Goal: Book appointment/travel/reservation

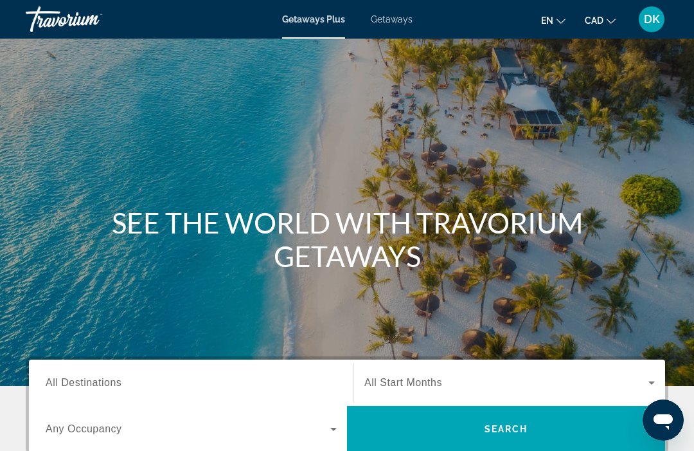
click at [384, 32] on div "Getaways Plus Getaways en English Español Français Italiano Português русский C…" at bounding box center [347, 19] width 694 height 33
click at [392, 23] on span "Getaways" at bounding box center [392, 19] width 42 height 10
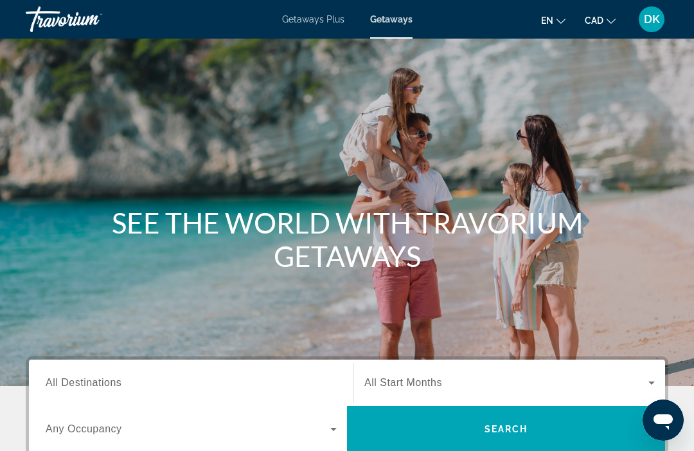
click at [105, 382] on span "All Destinations" at bounding box center [84, 382] width 76 height 11
click at [105, 382] on input "Destination All Destinations" at bounding box center [191, 382] width 291 height 15
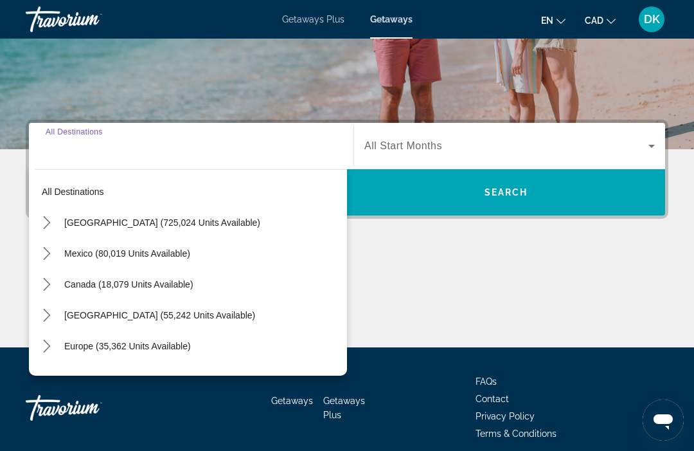
scroll to position [291, 0]
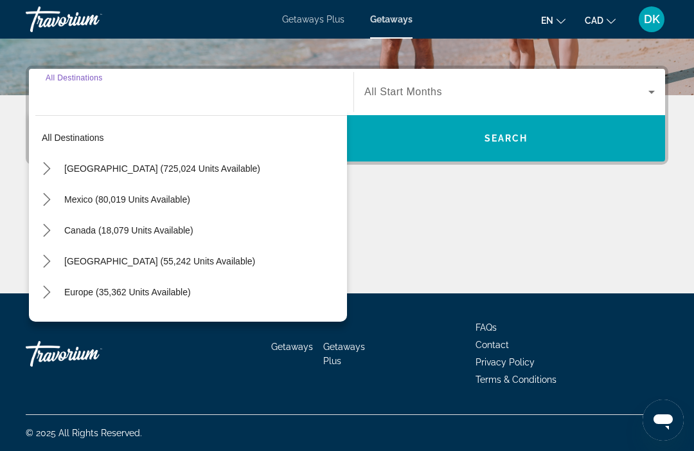
click at [48, 293] on icon "Toggle Europe (35,362 units available) submenu" at bounding box center [47, 291] width 13 height 13
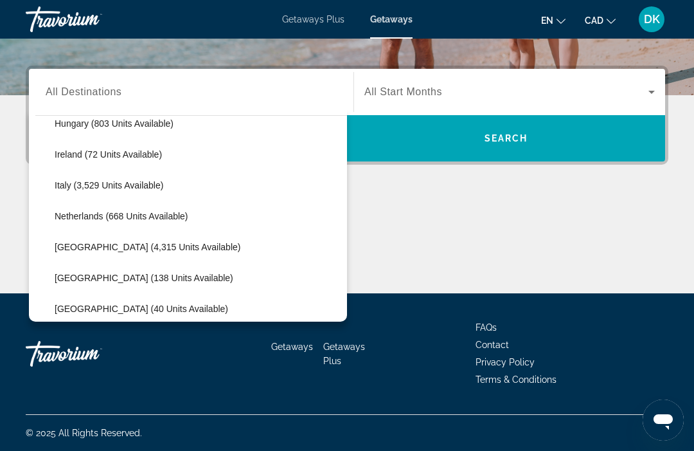
scroll to position [481, 0]
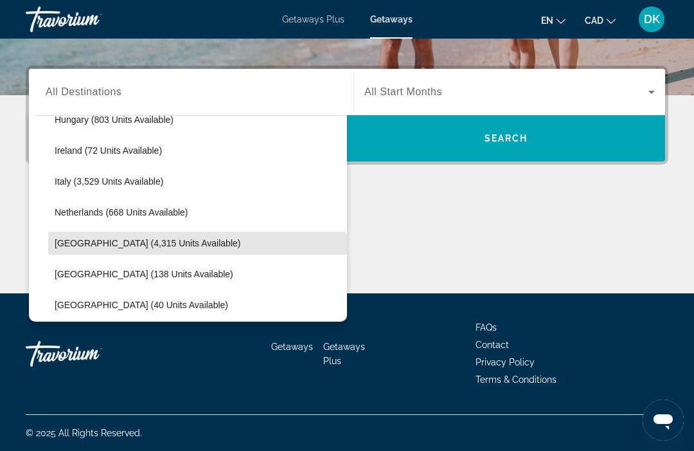
click at [134, 248] on span "[GEOGRAPHIC_DATA] (4,315 units available)" at bounding box center [148, 243] width 186 height 10
type input "**********"
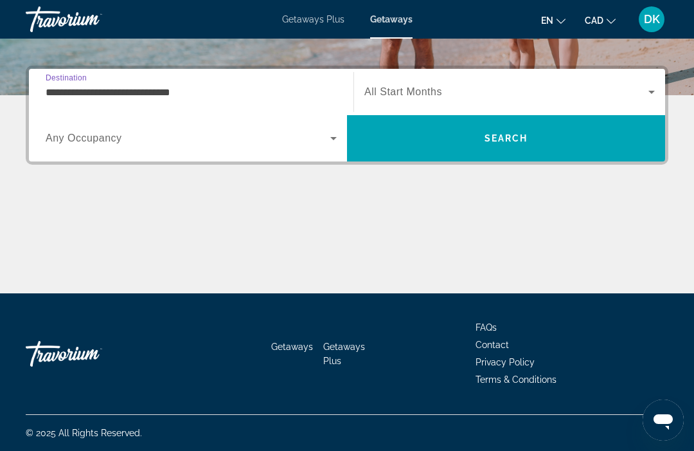
click at [91, 140] on span "Any Occupancy" at bounding box center [84, 137] width 77 height 11
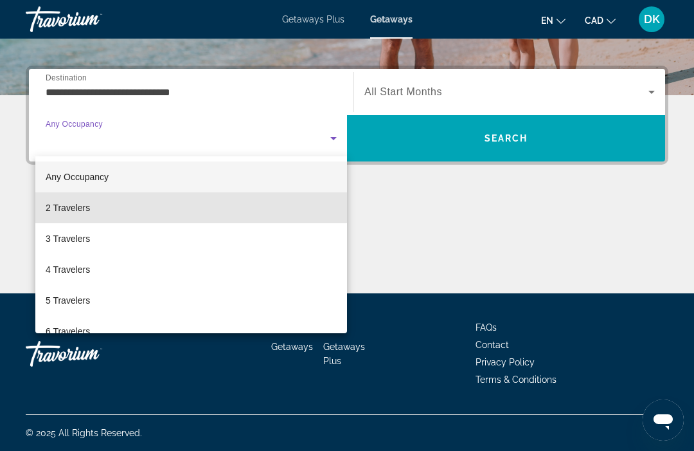
click at [77, 204] on span "2 Travelers" at bounding box center [68, 207] width 44 height 15
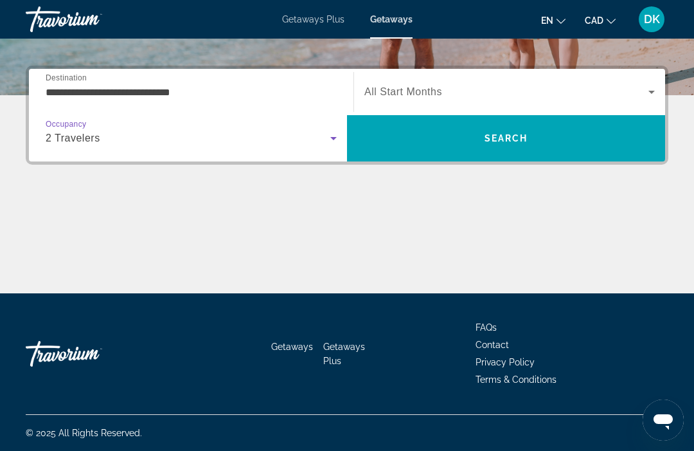
click at [653, 90] on icon "Search widget" at bounding box center [651, 91] width 15 height 15
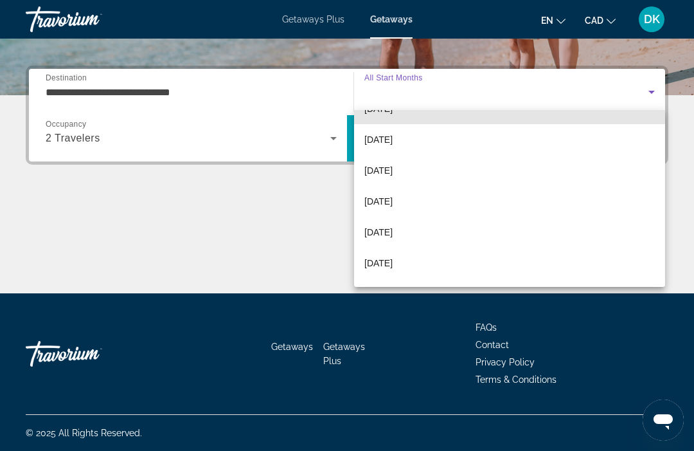
scroll to position [145, 0]
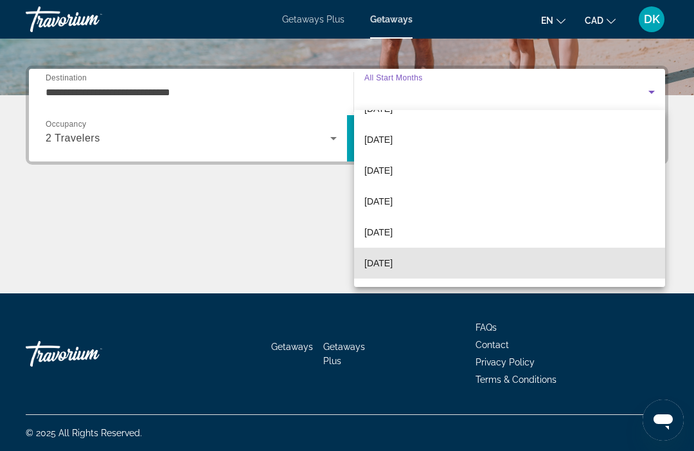
click at [388, 266] on span "[DATE]" at bounding box center [379, 262] width 28 height 15
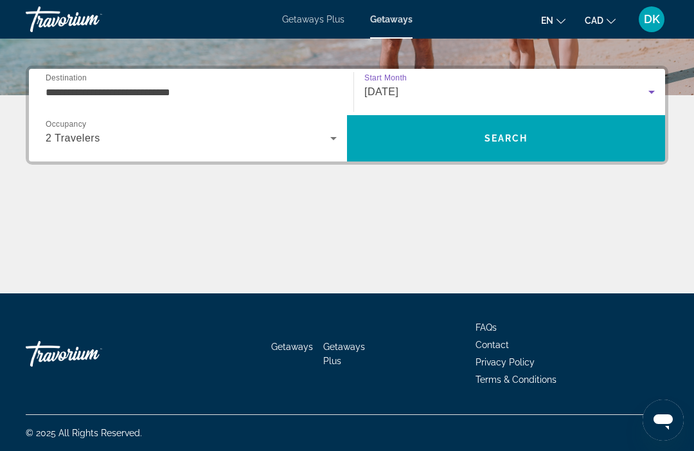
click at [524, 143] on span "Search" at bounding box center [507, 138] width 44 height 10
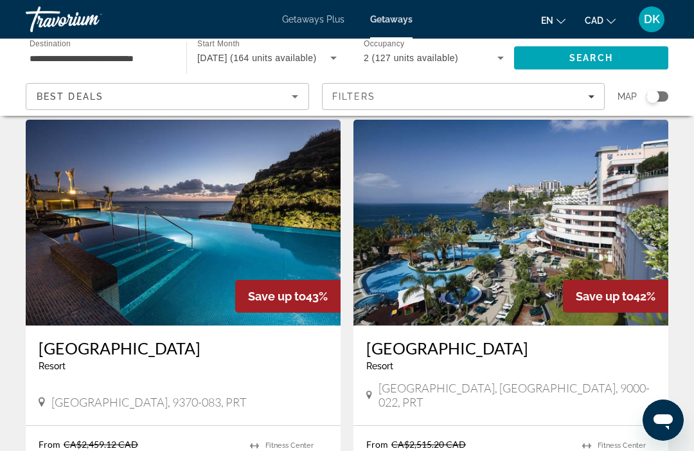
scroll to position [912, 0]
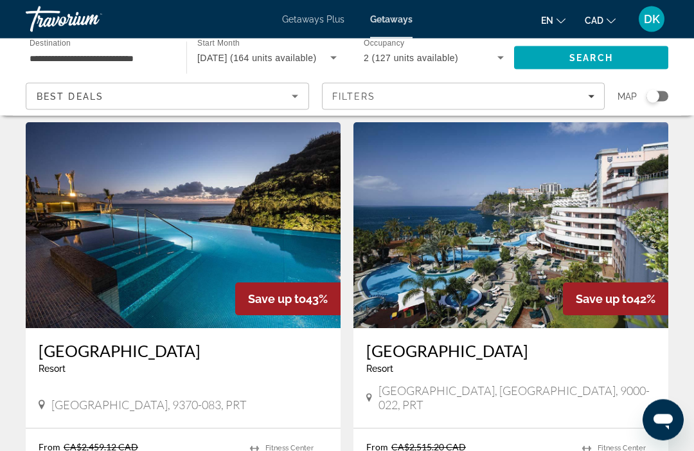
click at [607, 17] on icon "Change currency" at bounding box center [611, 21] width 9 height 9
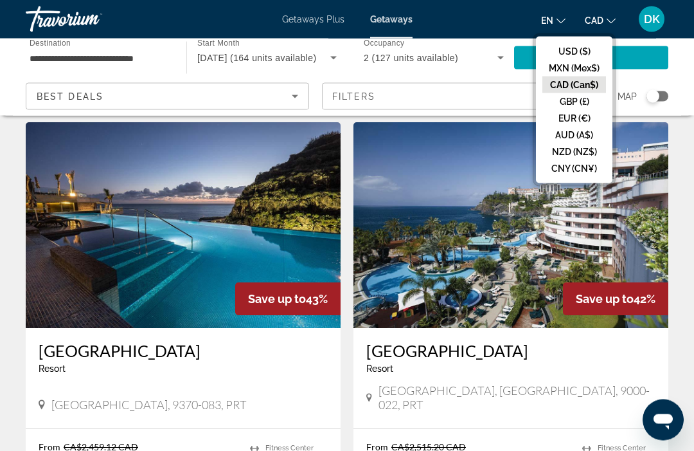
scroll to position [913, 0]
click at [568, 41] on ul "USD ($) MXN (Mex$) CAD (Can$) GBP (£) EUR (€) AUD (A$) NZD (NZ$) CNY (CN¥)" at bounding box center [574, 110] width 77 height 147
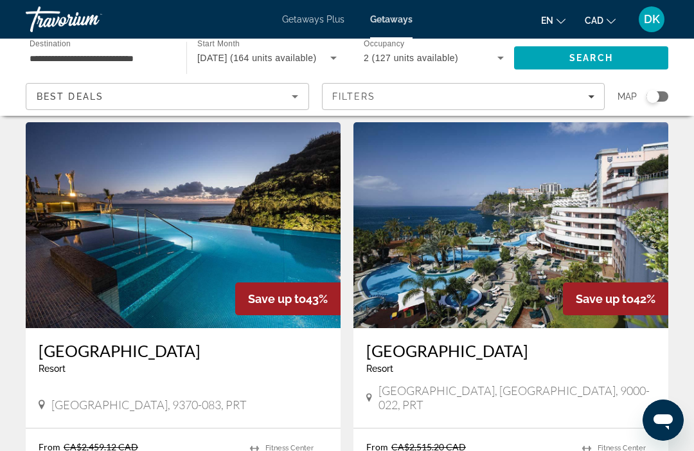
click at [607, 21] on icon "Change currency" at bounding box center [611, 21] width 9 height 9
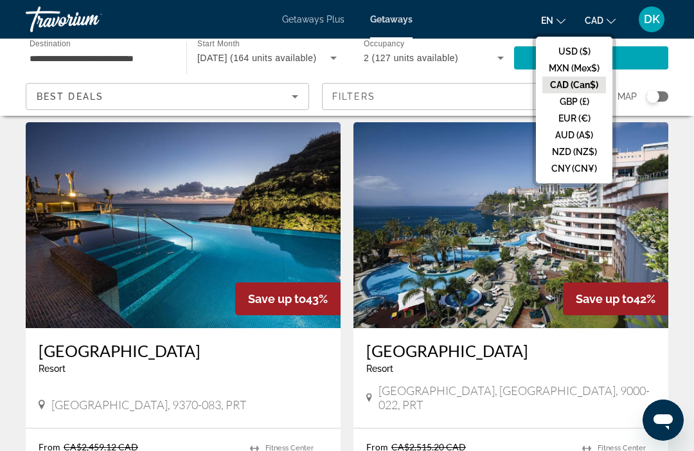
click at [574, 54] on button "USD ($)" at bounding box center [575, 51] width 64 height 17
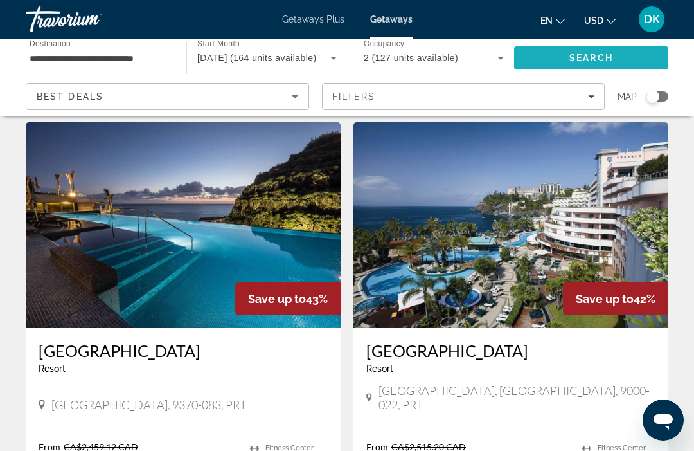
click at [622, 57] on span "Search" at bounding box center [591, 57] width 154 height 31
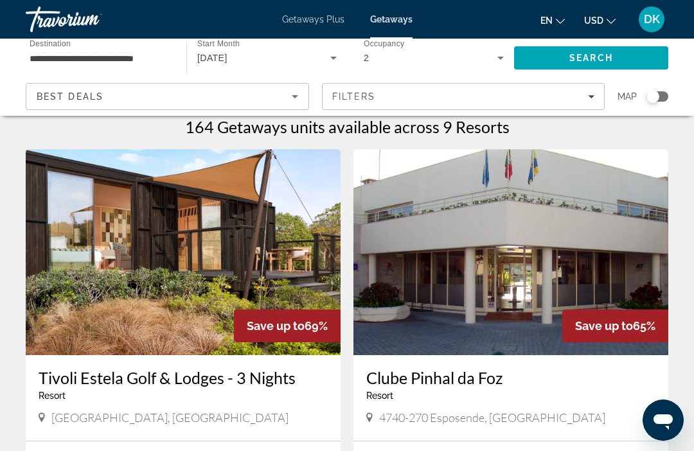
scroll to position [0, 0]
